Goal: Information Seeking & Learning: Learn about a topic

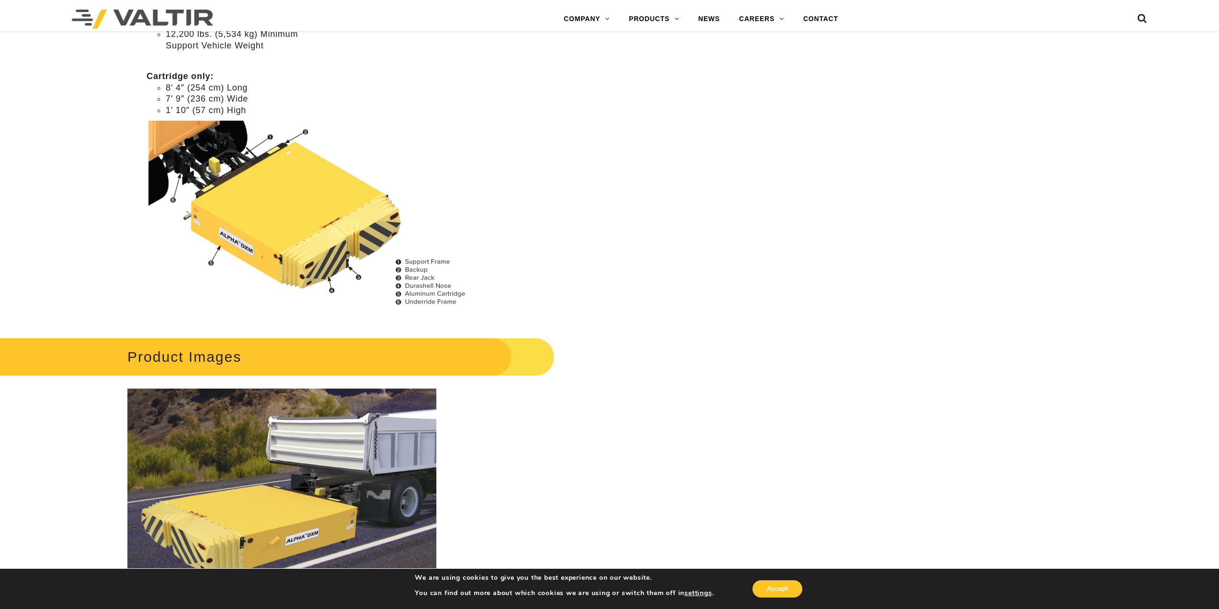
scroll to position [862, 0]
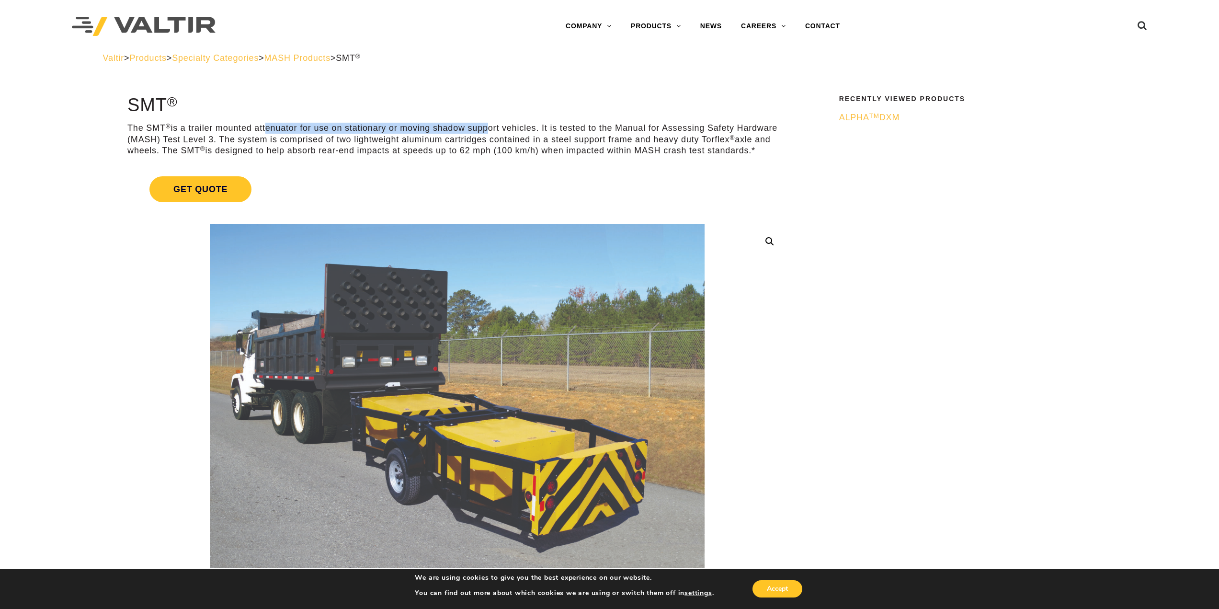
drag, startPoint x: 485, startPoint y: 126, endPoint x: 264, endPoint y: 132, distance: 220.4
click at [264, 132] on p "The SMT ® is a trailer mounted attenuator for use on stationary or moving shado…" at bounding box center [457, 140] width 660 height 34
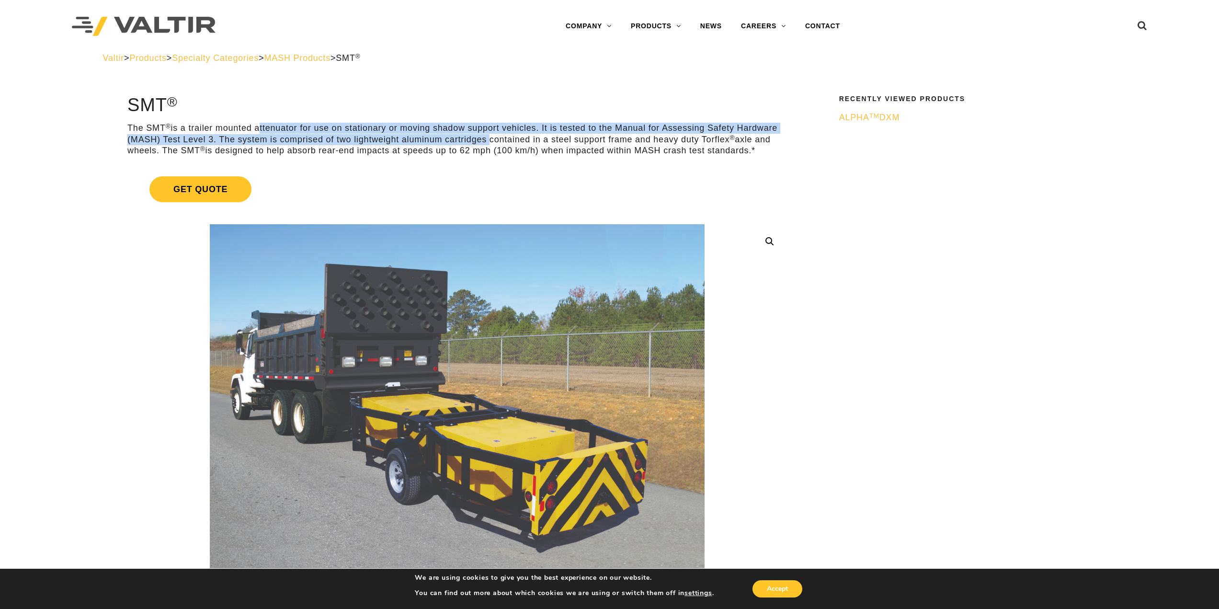
drag, startPoint x: 264, startPoint y: 132, endPoint x: 476, endPoint y: 139, distance: 211.9
click at [476, 139] on p "The SMT ® is a trailer mounted attenuator for use on stationary or moving shado…" at bounding box center [457, 140] width 660 height 34
click at [476, 140] on p "The SMT ® is a trailer mounted attenuator for use on stationary or moving shado…" at bounding box center [457, 140] width 660 height 34
